Goal: Task Accomplishment & Management: Use online tool/utility

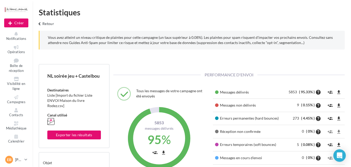
scroll to position [74, 120]
click at [22, 102] on span "Campagnes" at bounding box center [16, 102] width 18 height 4
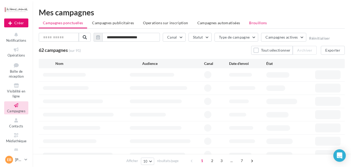
click at [256, 27] on li "Brouillons" at bounding box center [258, 22] width 26 height 9
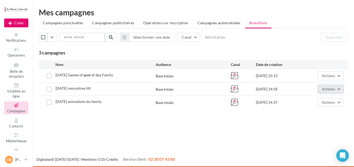
click at [326, 89] on span "Actions" at bounding box center [328, 89] width 13 height 4
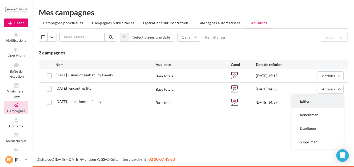
click at [313, 102] on button "Editer" at bounding box center [317, 101] width 52 height 14
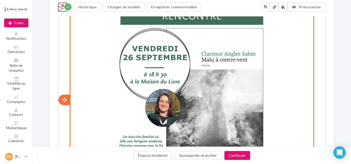
scroll to position [911, 0]
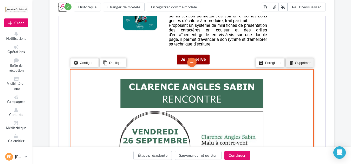
click at [302, 63] on li "delete Supprimer" at bounding box center [299, 62] width 28 height 9
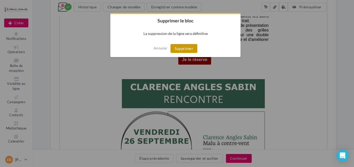
click at [178, 50] on button "Supprimer" at bounding box center [183, 48] width 27 height 9
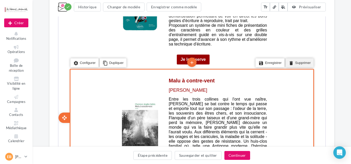
click at [300, 62] on li "delete Supprimer" at bounding box center [299, 62] width 28 height 9
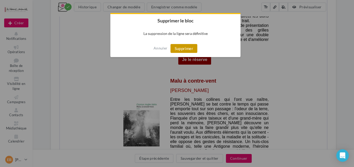
click at [181, 46] on button "Supprimer" at bounding box center [183, 48] width 27 height 9
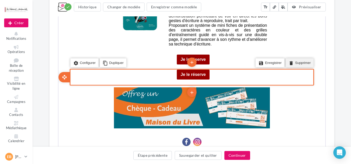
click at [300, 61] on li "delete Supprimer" at bounding box center [299, 62] width 28 height 9
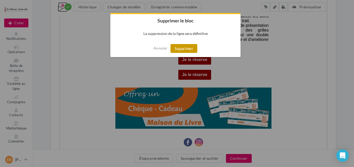
click at [185, 50] on button "Supprimer" at bounding box center [183, 48] width 27 height 9
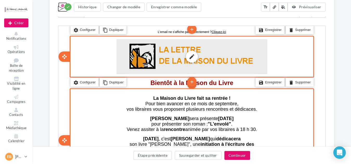
scroll to position [162, 0]
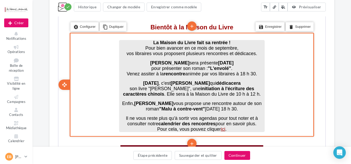
click at [160, 108] on strong ""Malu à contre-vent"" at bounding box center [181, 108] width 46 height 5
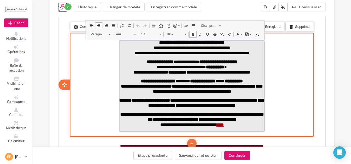
click at [122, 97] on p "false" at bounding box center [191, 96] width 146 height 4
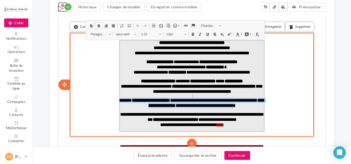
drag, startPoint x: 179, startPoint y: 97, endPoint x: 262, endPoint y: 108, distance: 83.0
click at [262, 108] on div "**********" at bounding box center [191, 86] width 146 height 92
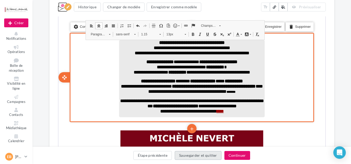
click at [202, 155] on button "Sauvegarder et quitter" at bounding box center [198, 155] width 47 height 9
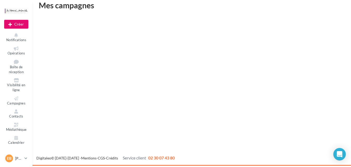
scroll to position [8, 0]
